Goal: Task Accomplishment & Management: Use online tool/utility

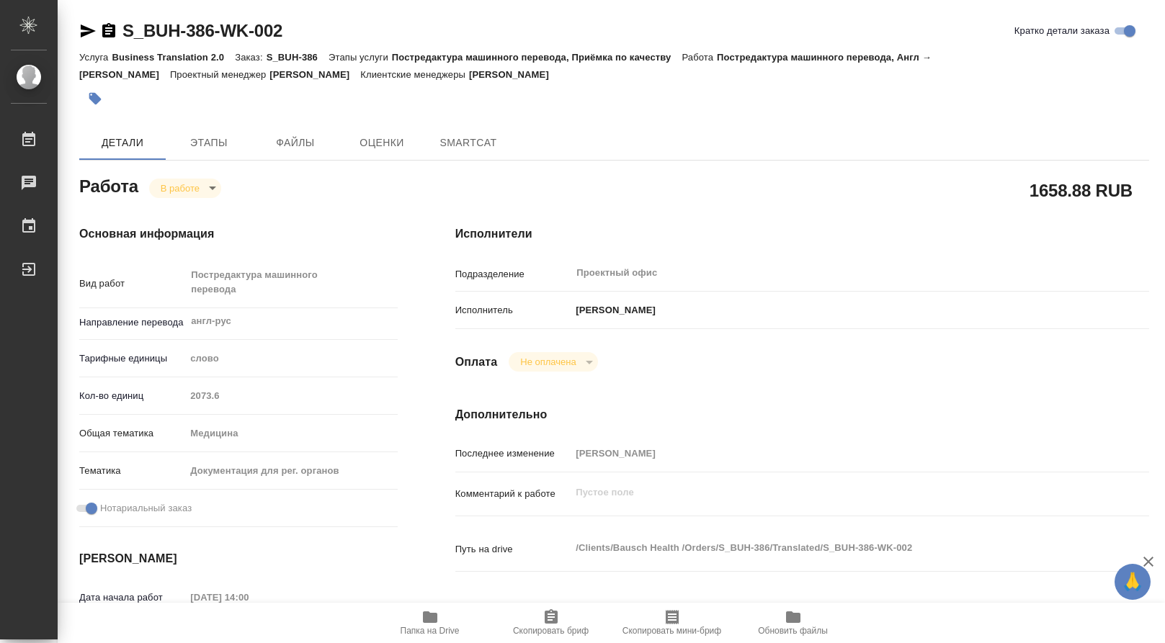
type textarea "x"
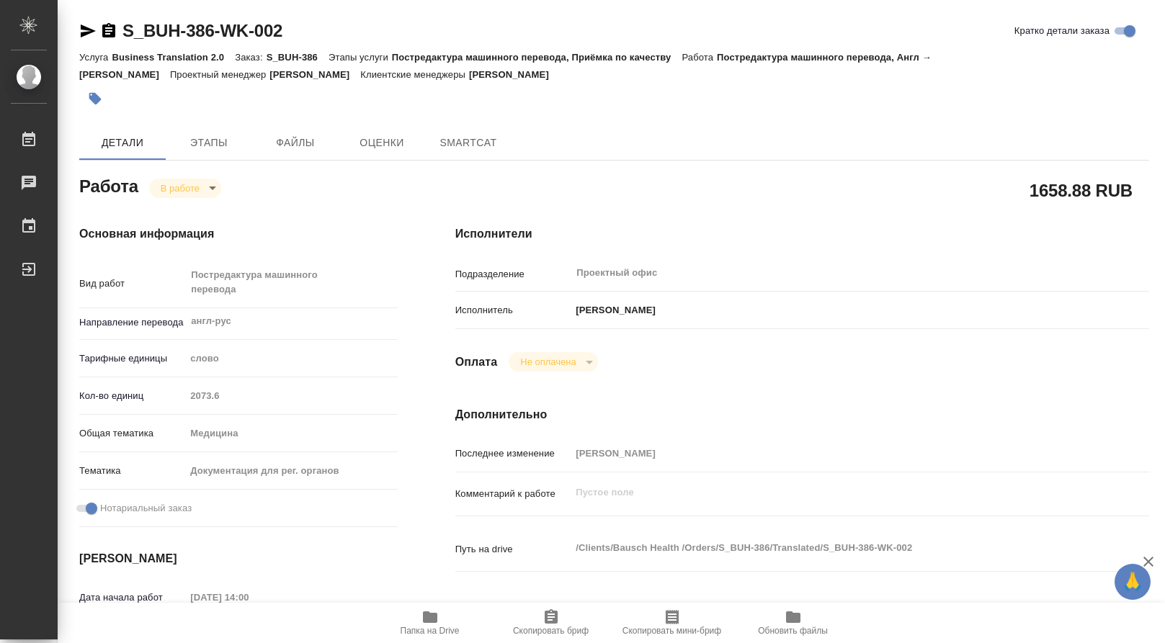
type textarea "x"
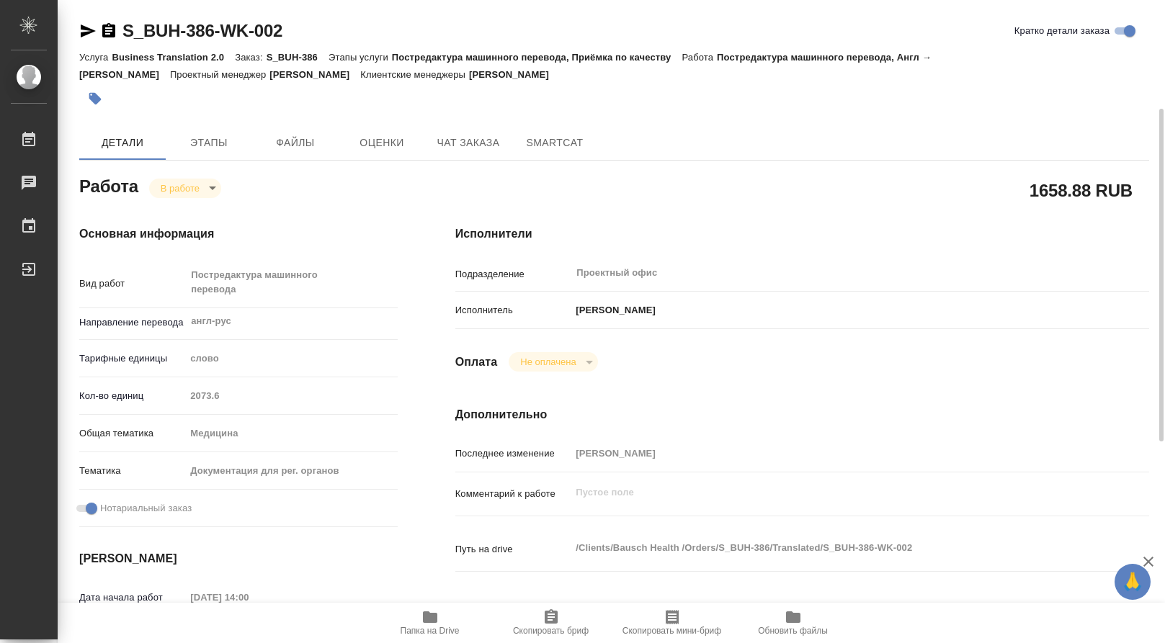
scroll to position [144, 0]
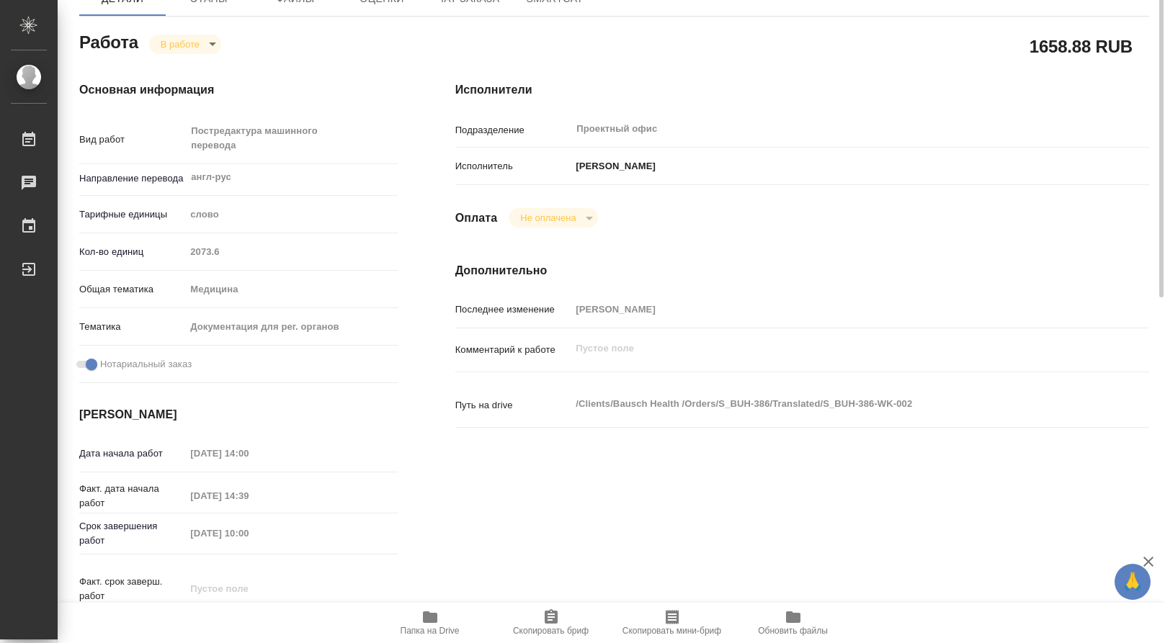
type textarea "x"
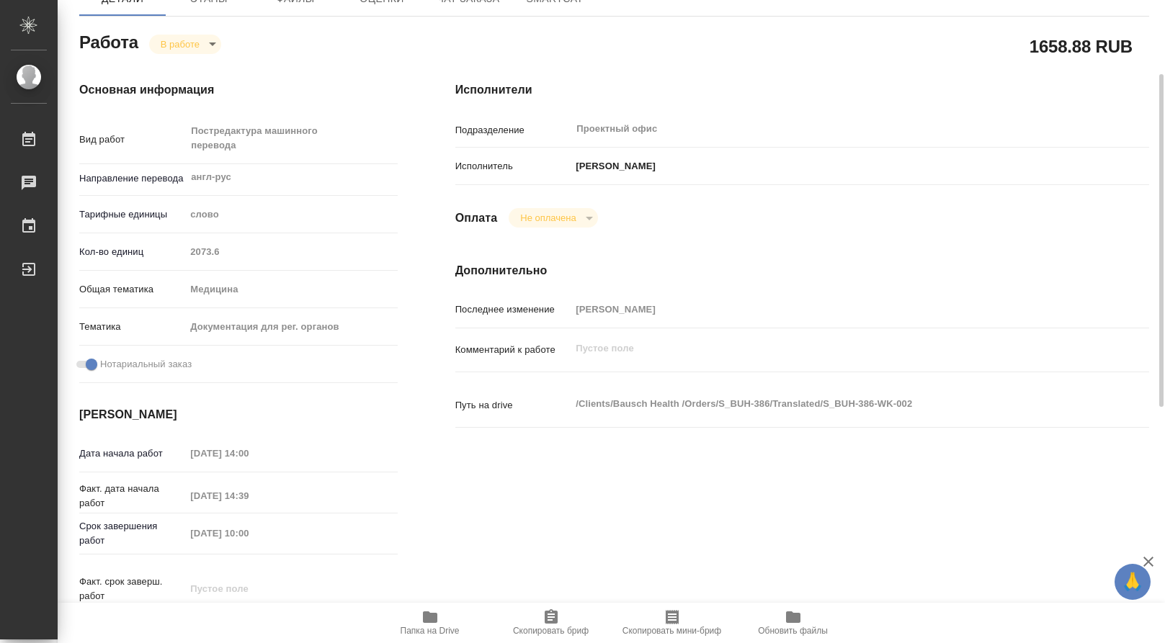
type textarea "x"
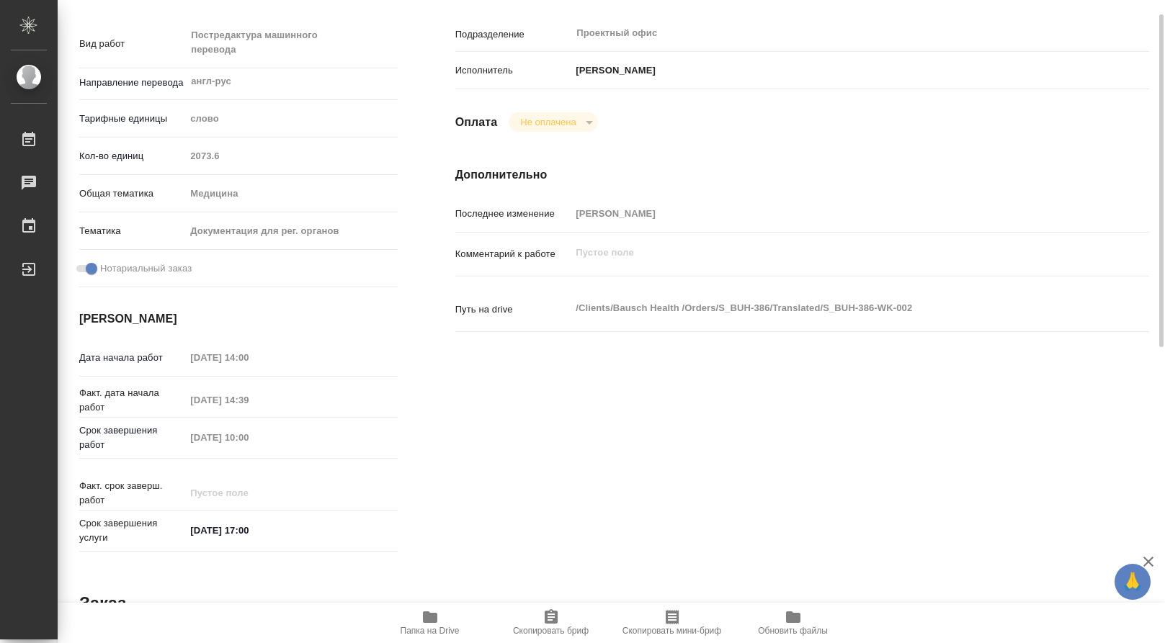
scroll to position [168, 0]
